Goal: Task Accomplishment & Management: Manage account settings

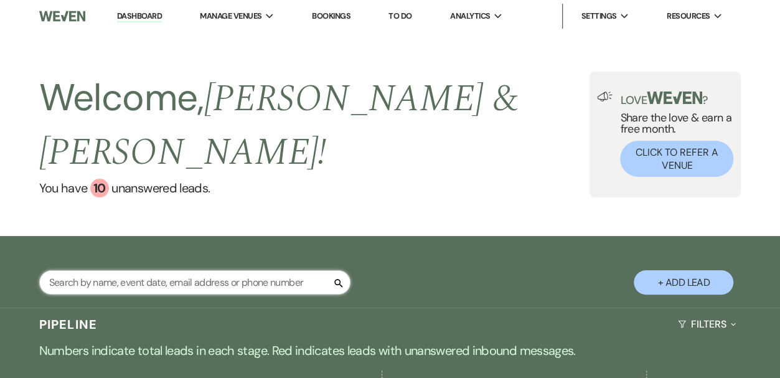
click at [110, 270] on input "text" at bounding box center [194, 282] width 311 height 24
type input "rylanne"
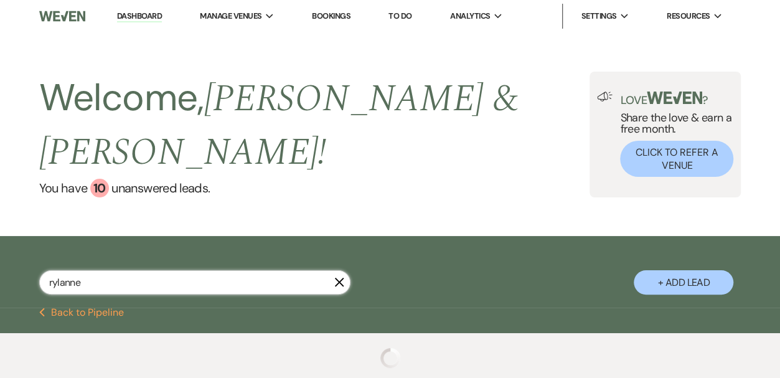
select select "6"
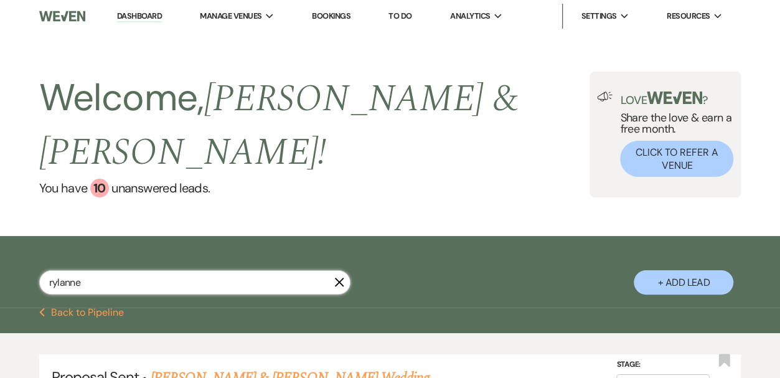
scroll to position [110, 0]
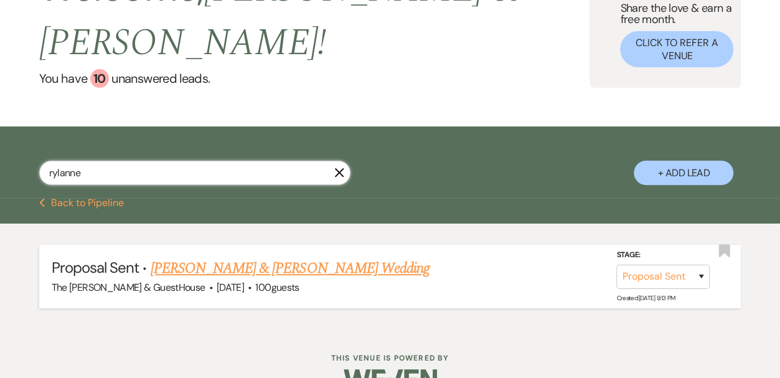
type input "rylanne"
click at [182, 257] on link "[PERSON_NAME] & [PERSON_NAME] Wedding" at bounding box center [290, 268] width 279 height 22
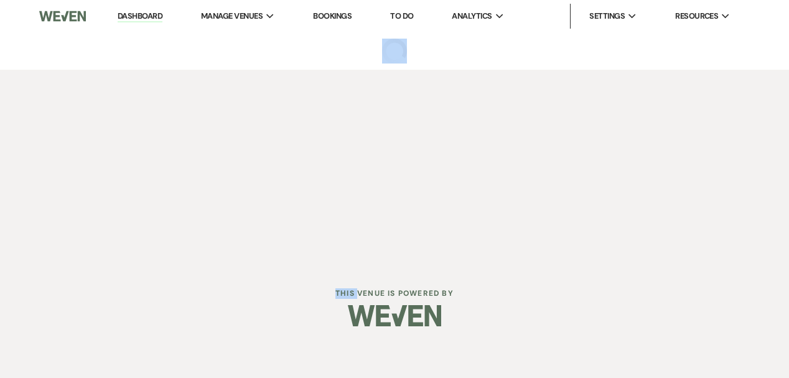
click at [182, 238] on div "Dashboard Manage Venues Expand The [PERSON_NAME] Venue & GuestHouse Bookings To…" at bounding box center [394, 132] width 789 height 265
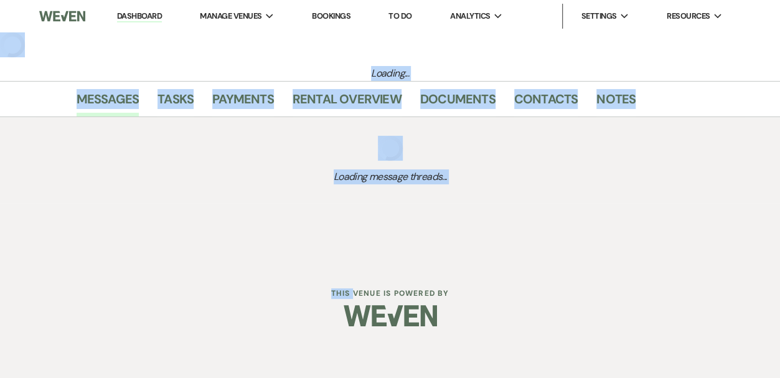
select select "6"
select select "5"
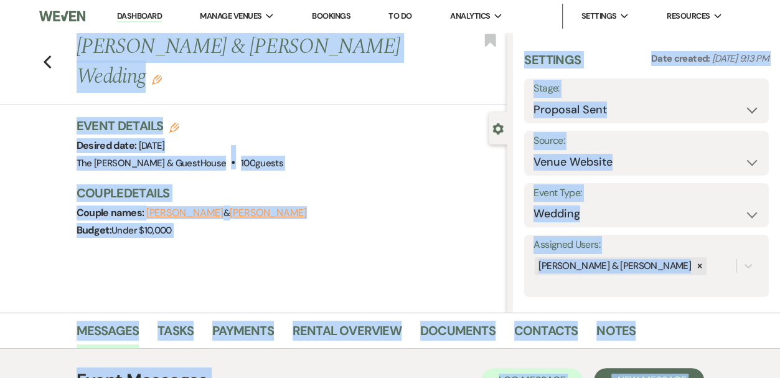
click at [382, 205] on div "Couple names: [PERSON_NAME] & [PERSON_NAME]" at bounding box center [286, 212] width 418 height 17
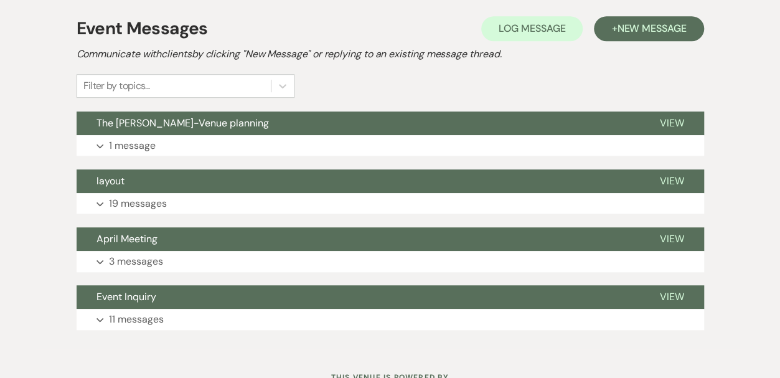
scroll to position [352, 0]
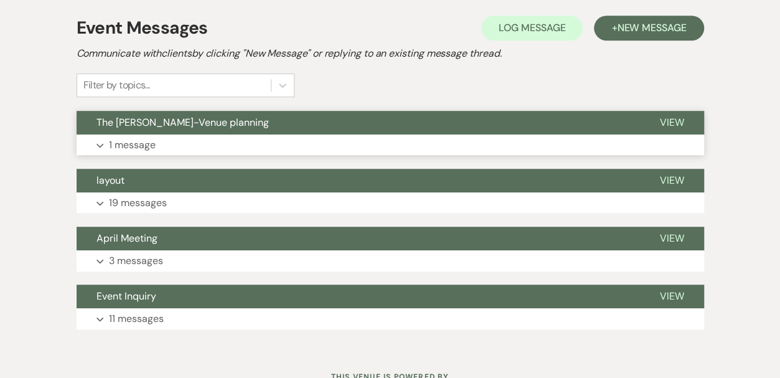
click at [132, 139] on p "1 message" at bounding box center [132, 145] width 47 height 16
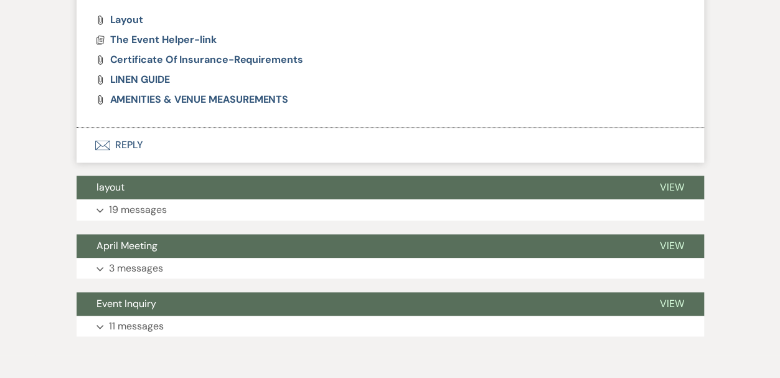
scroll to position [740, 0]
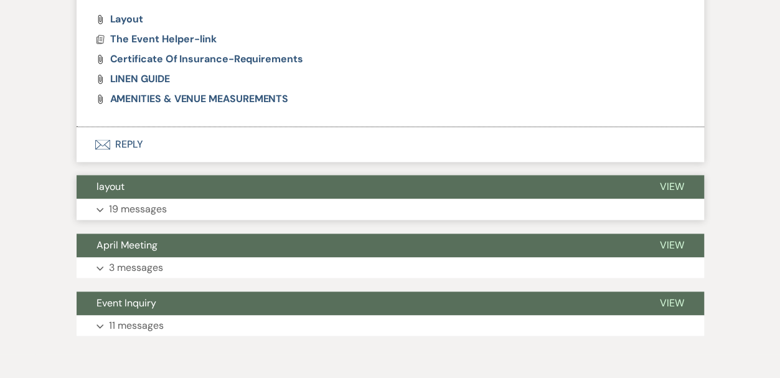
click at [144, 205] on p "19 messages" at bounding box center [138, 209] width 58 height 16
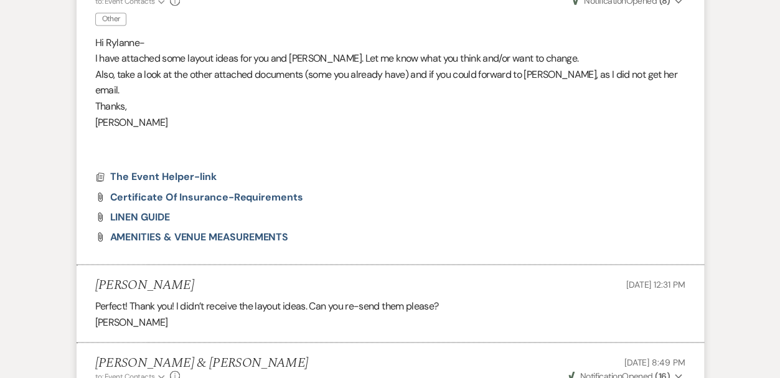
scroll to position [972, 0]
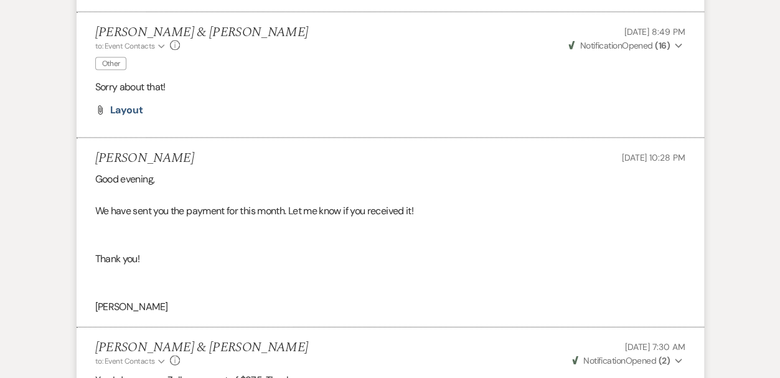
click at [144, 205] on div "Good evening, We have sent you the payment for this month. Let me know if you r…" at bounding box center [390, 242] width 590 height 143
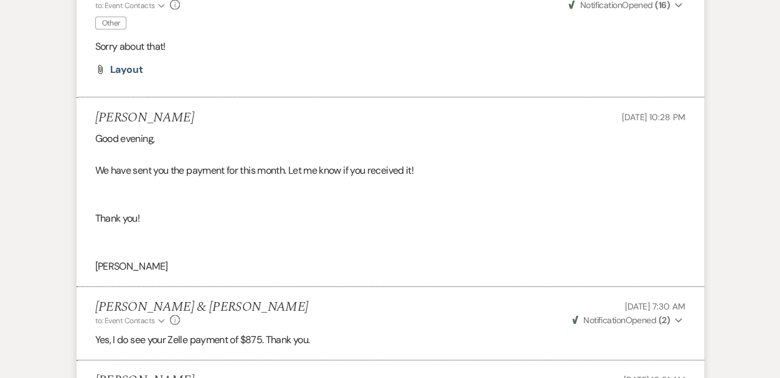
scroll to position [1344, 0]
